Goal: Task Accomplishment & Management: Manage account settings

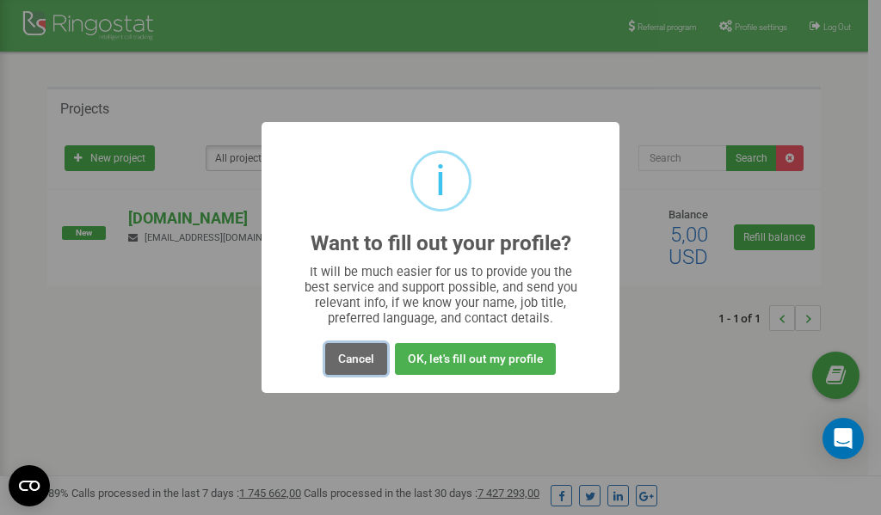
click at [354, 361] on button "Cancel" at bounding box center [356, 359] width 62 height 32
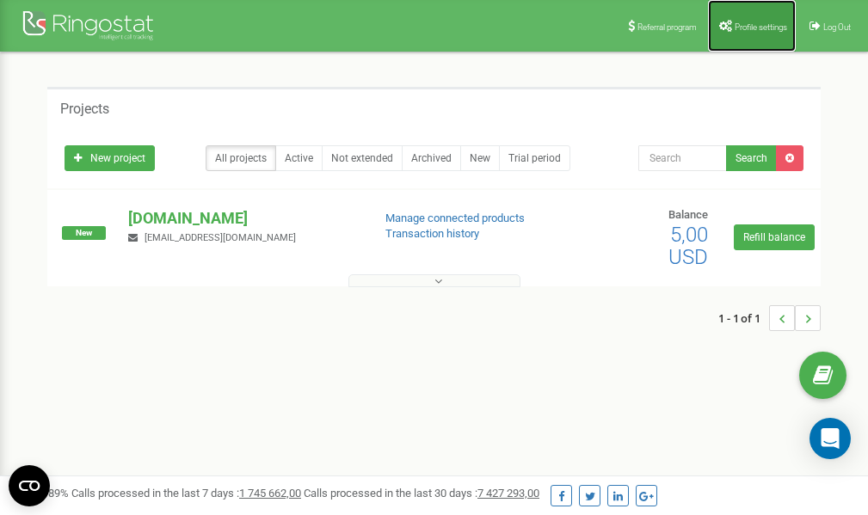
click at [751, 24] on span "Profile settings" at bounding box center [760, 26] width 52 height 9
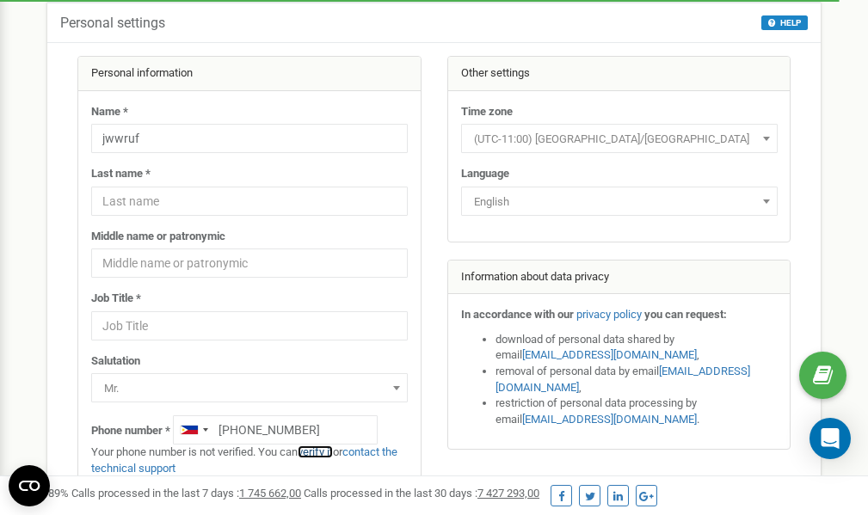
click at [321, 453] on link "verify it" at bounding box center [315, 451] width 35 height 13
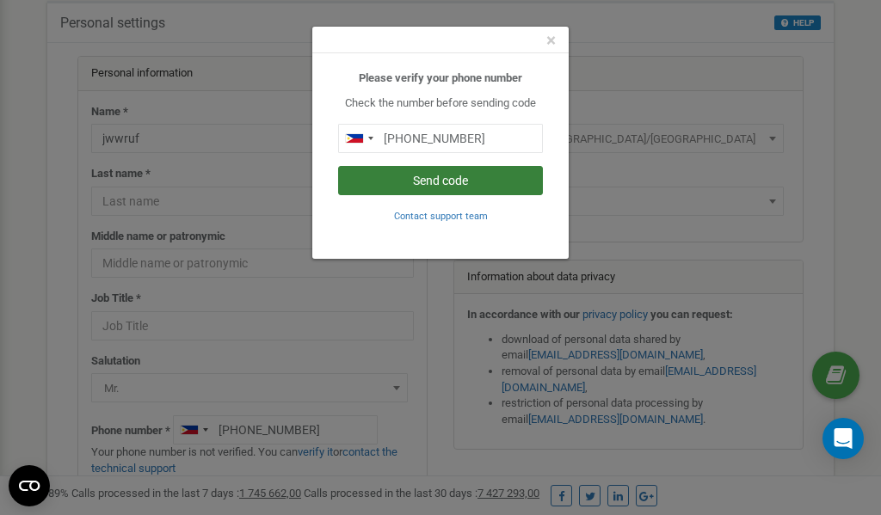
click at [451, 179] on button "Send code" at bounding box center [440, 180] width 205 height 29
